Goal: Navigation & Orientation: Find specific page/section

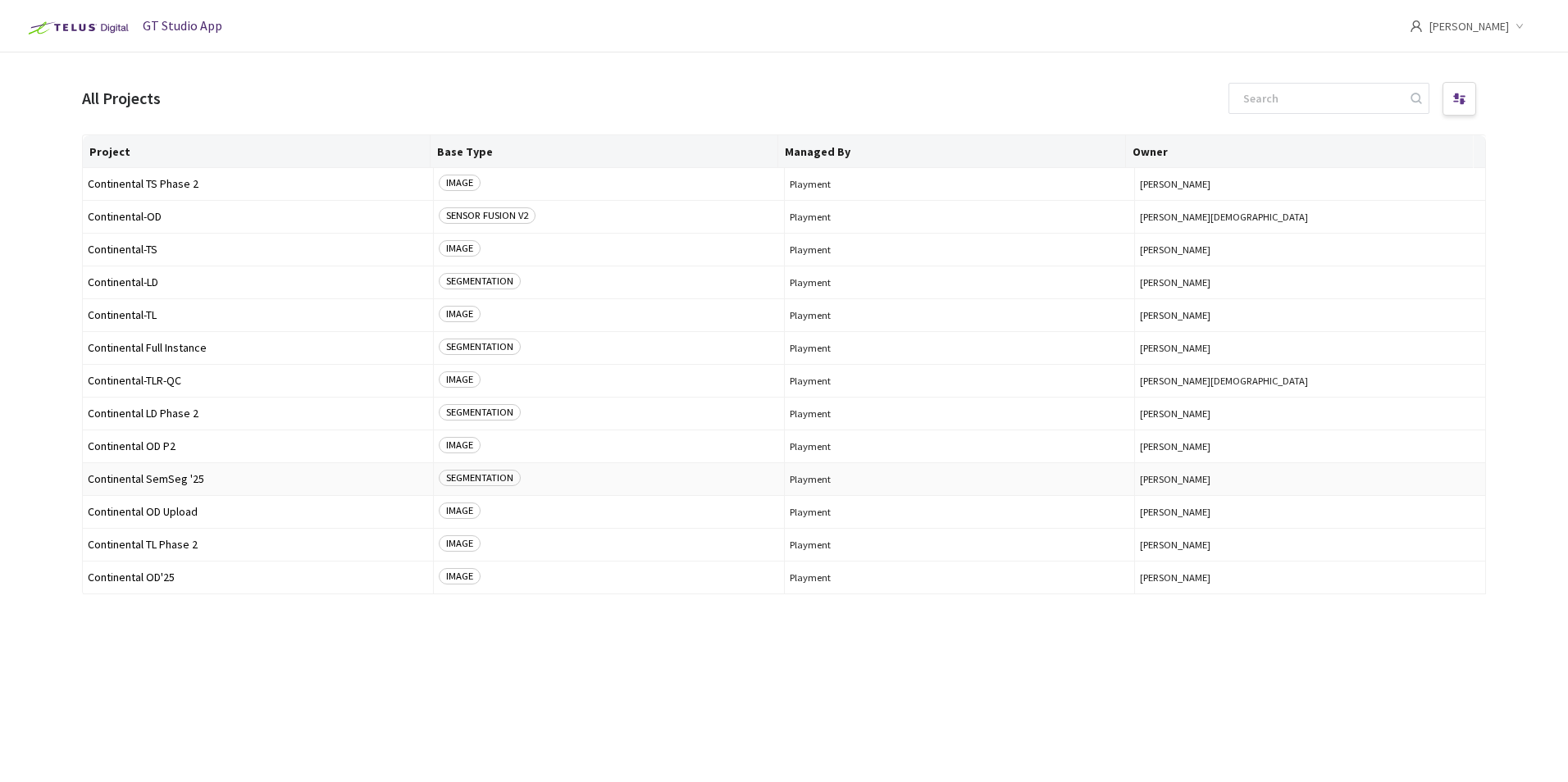
click at [185, 475] on span "Continental SemSeg '25" at bounding box center [258, 479] width 340 height 13
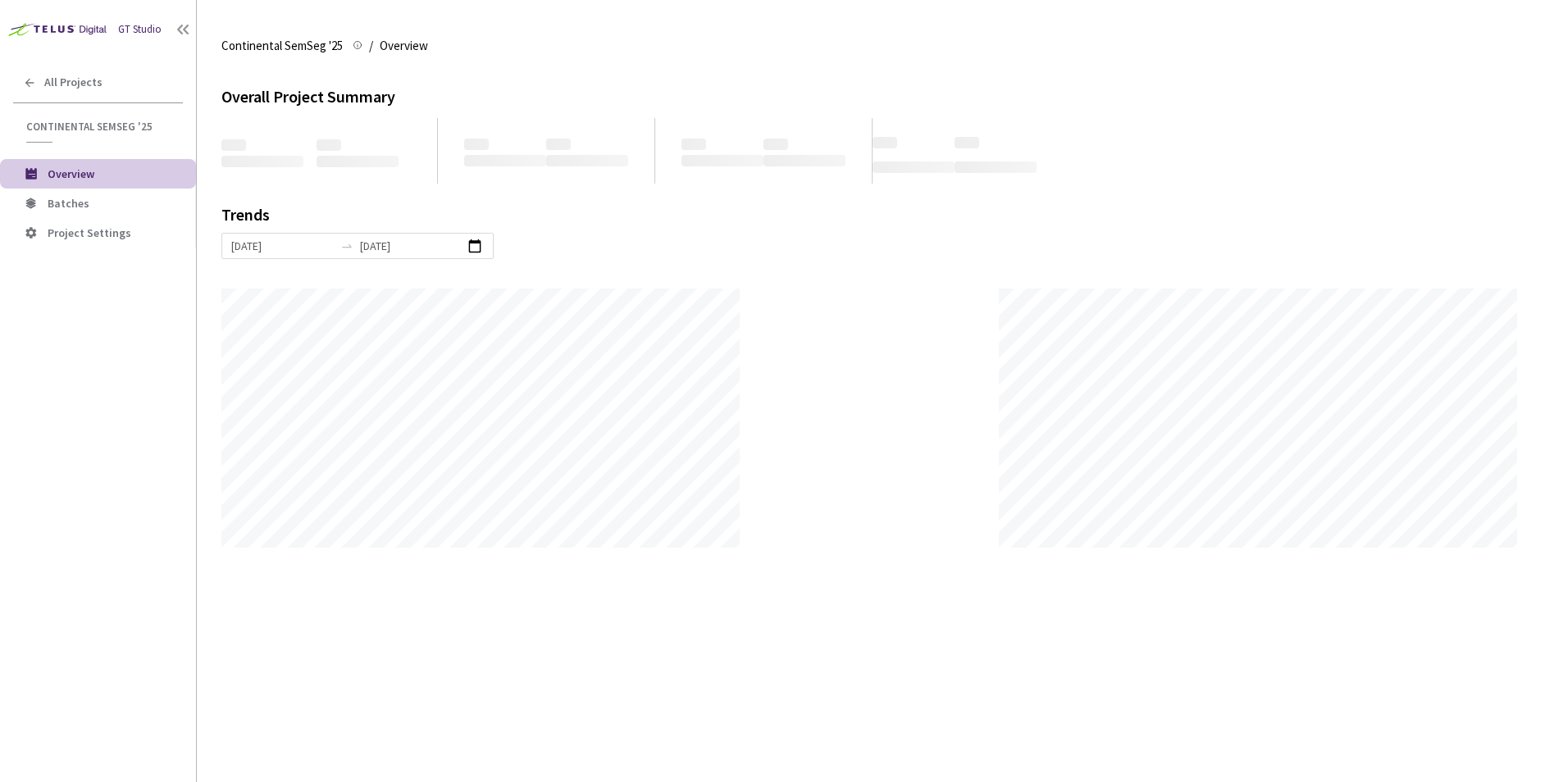
scroll to position [782, 1568]
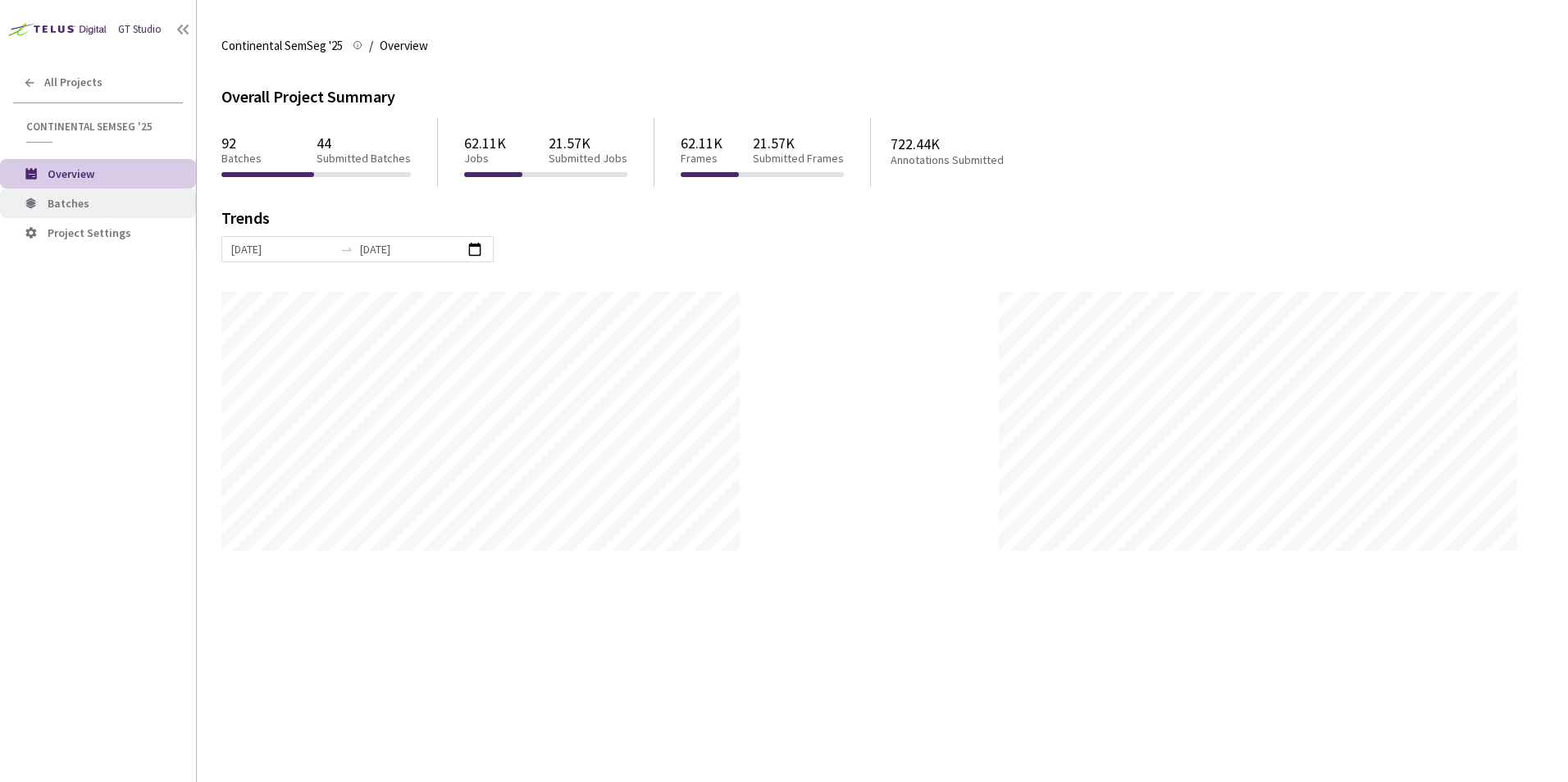
click at [115, 199] on span "Batches" at bounding box center [115, 204] width 135 height 14
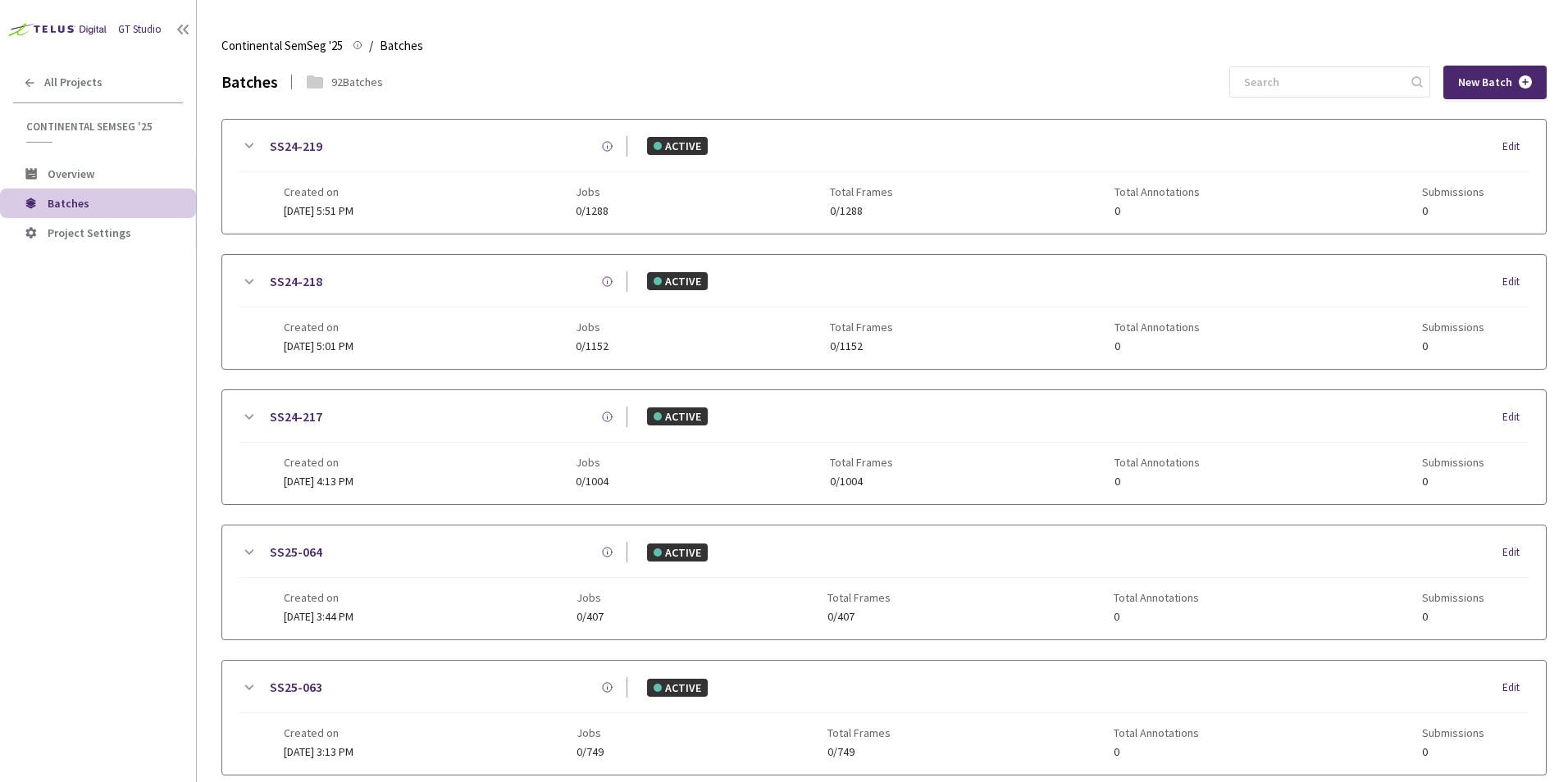
click at [103, 412] on div "GT Studio All Projects Continental SemSeg '25 Continental SemSeg '25 Overview B…" at bounding box center [98, 367] width 196 height 735
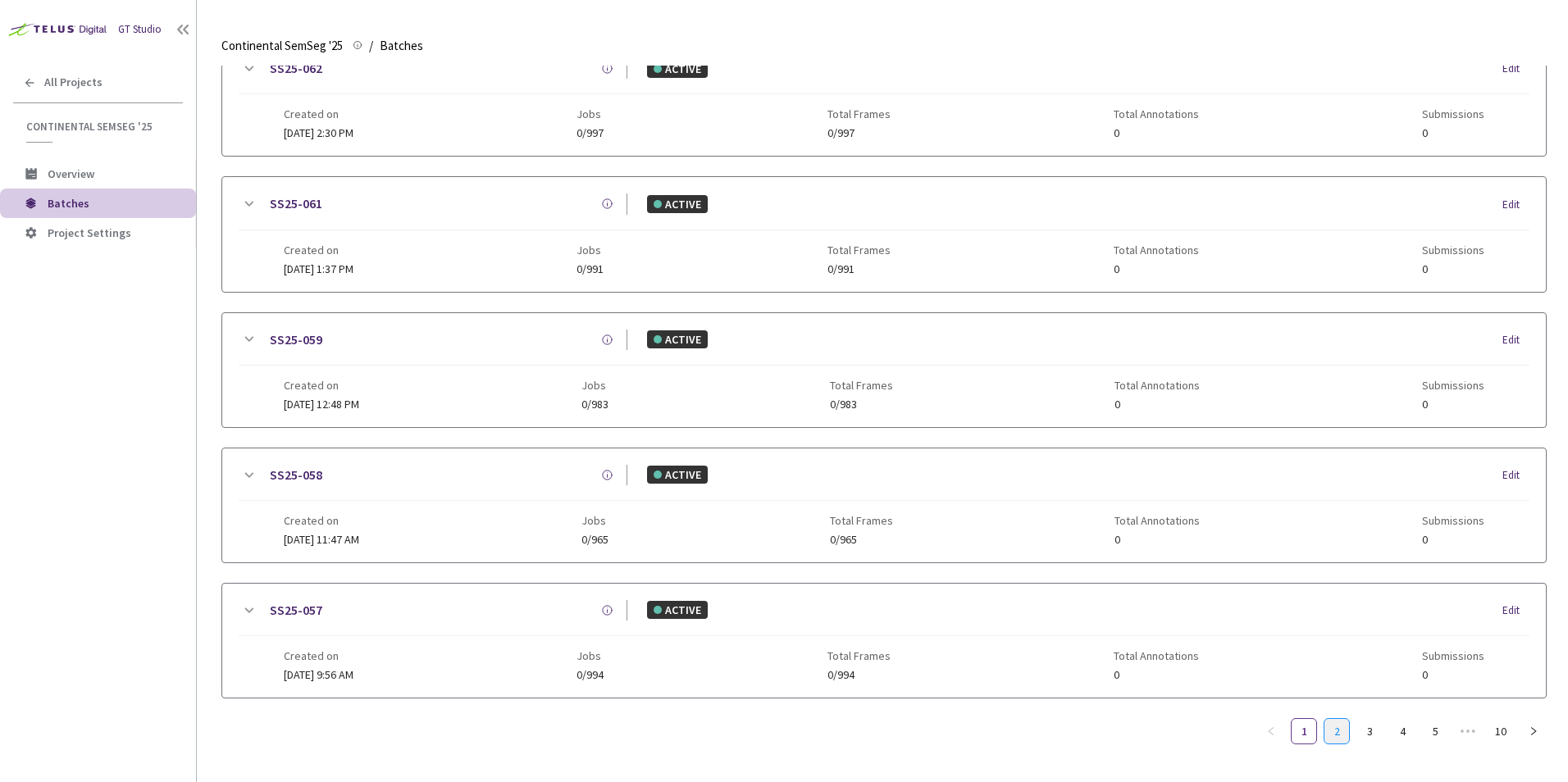
click at [1338, 733] on link "2" at bounding box center [1337, 731] width 24 height 24
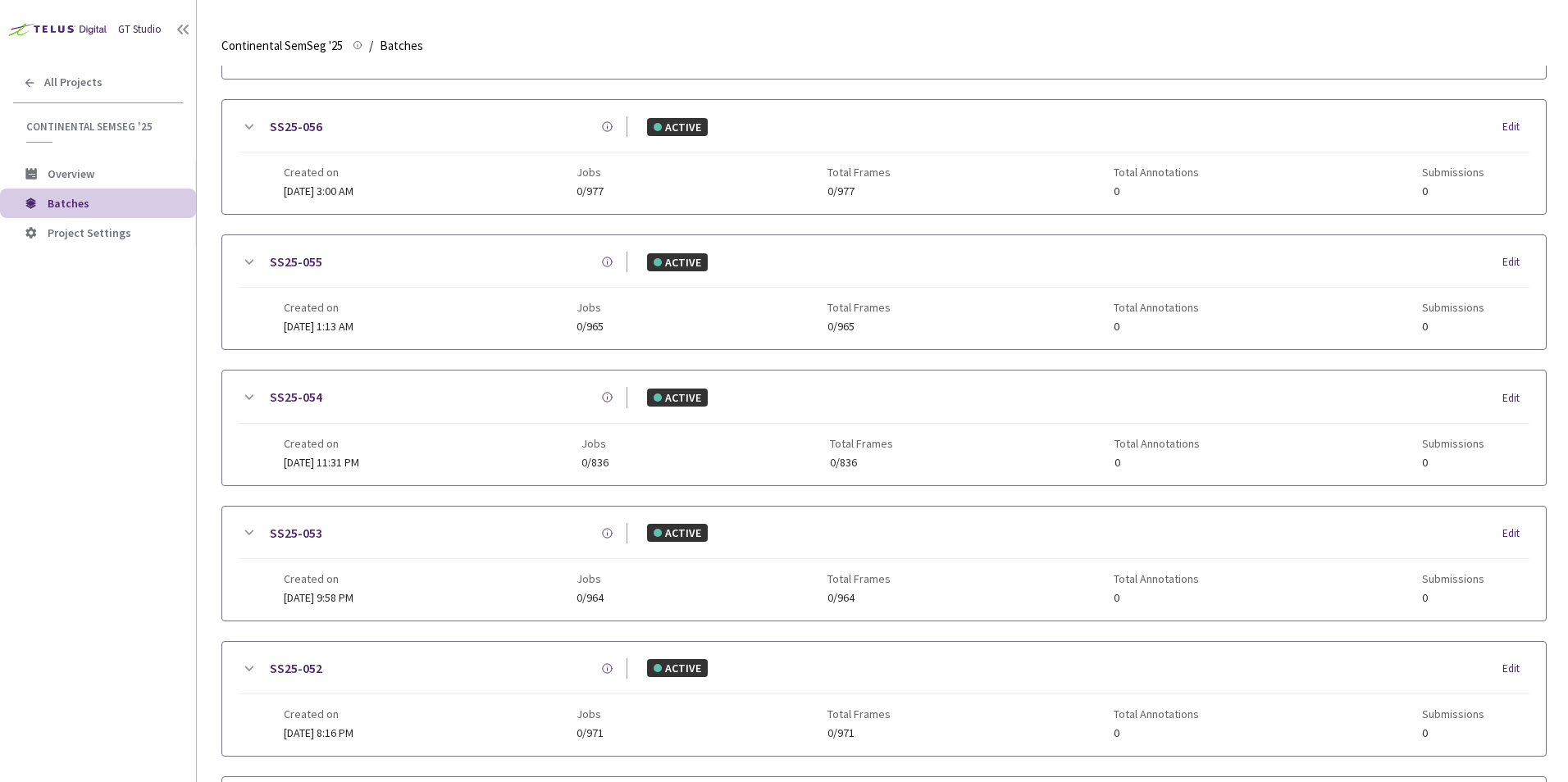
scroll to position [559, 0]
click at [74, 76] on span "All Projects" at bounding box center [73, 82] width 58 height 14
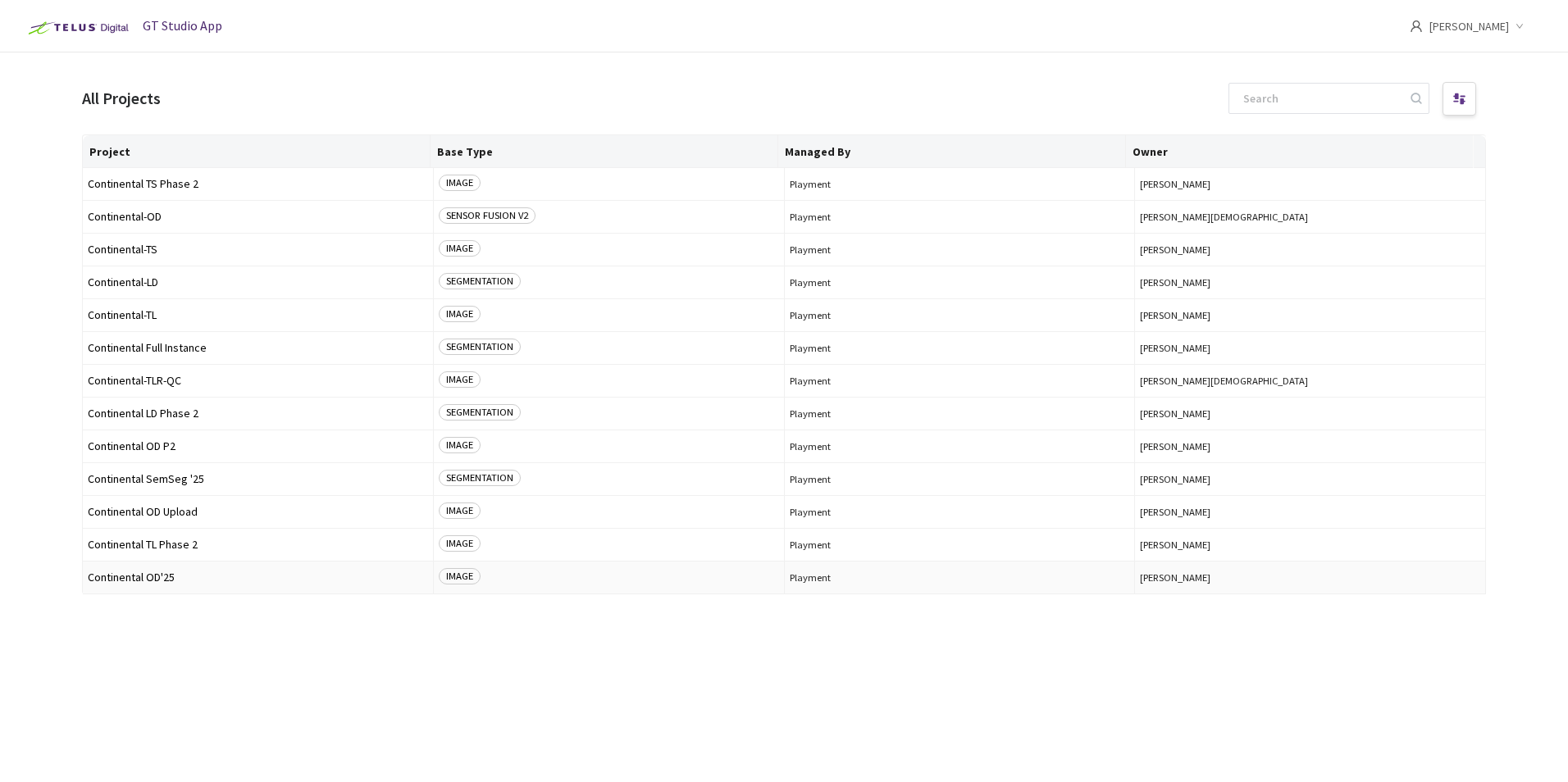
click at [190, 581] on span "Continental OD'25" at bounding box center [258, 577] width 340 height 13
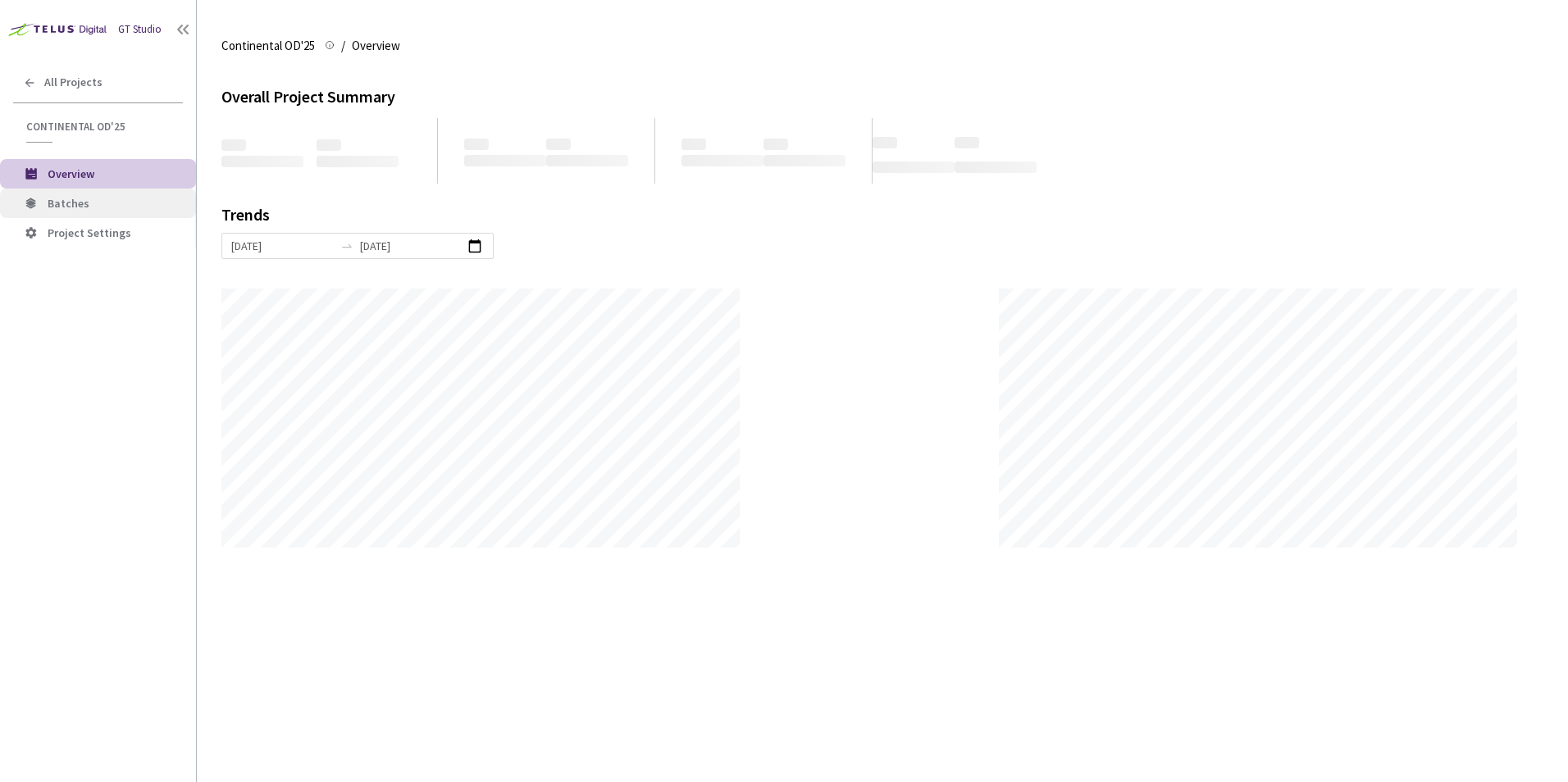
scroll to position [782, 1568]
click at [117, 205] on span "Batches" at bounding box center [115, 204] width 135 height 14
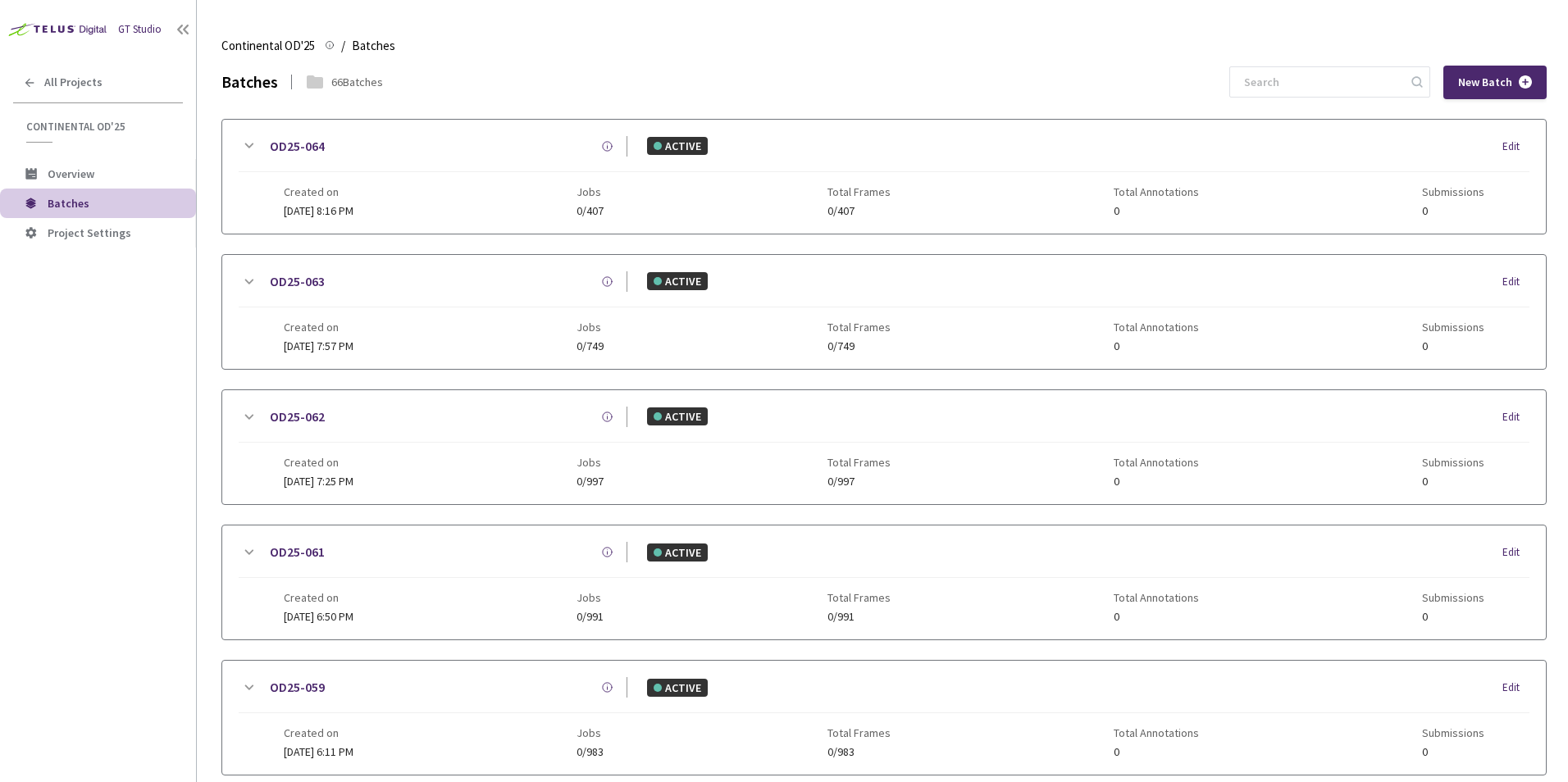
click at [65, 370] on div "GT Studio All Projects Continental OD'25 Continental OD'25 Overview Batches Pro…" at bounding box center [98, 367] width 196 height 735
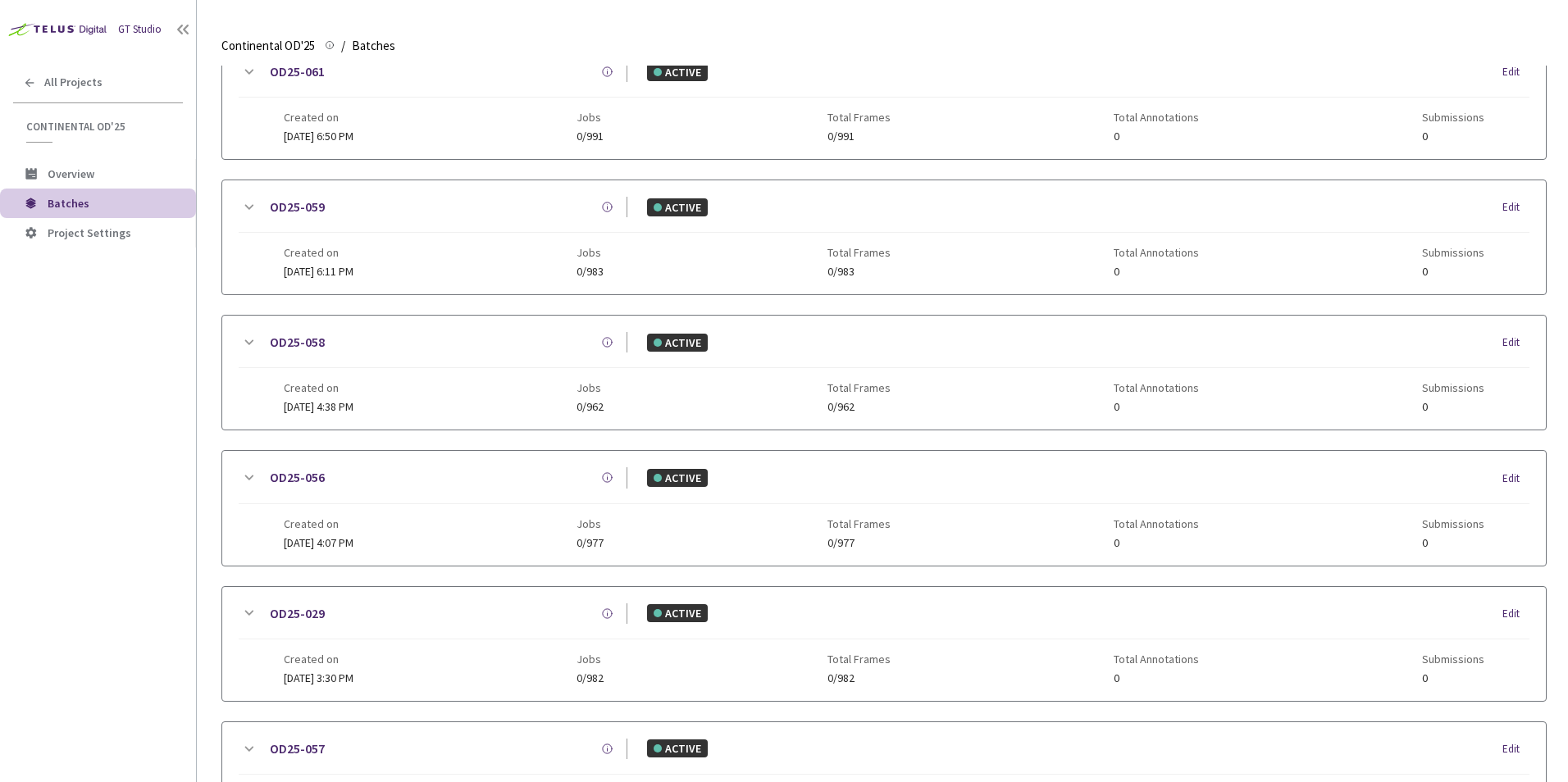
scroll to position [400, 0]
